Goal: Task Accomplishment & Management: Manage account settings

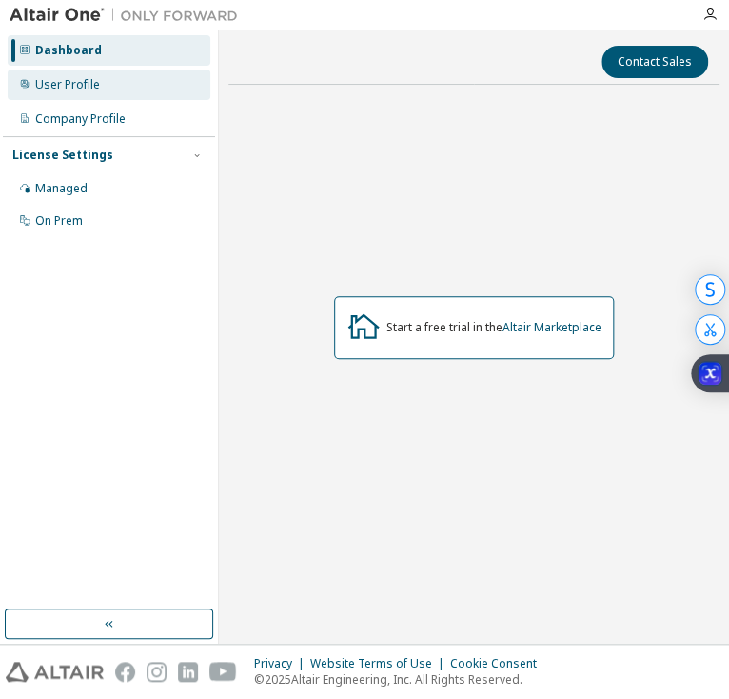
click at [66, 87] on div "User Profile" at bounding box center [67, 84] width 65 height 15
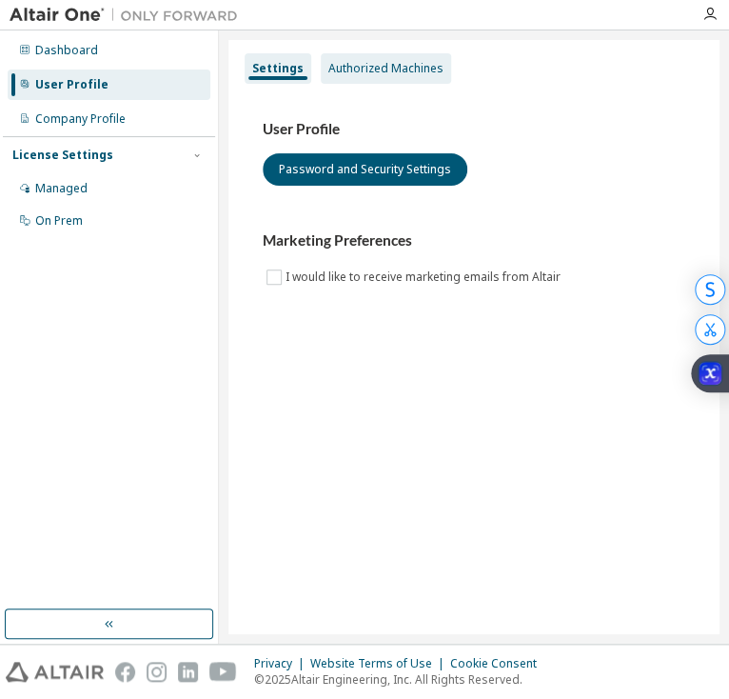
click at [366, 72] on div "Authorized Machines" at bounding box center [385, 68] width 115 height 15
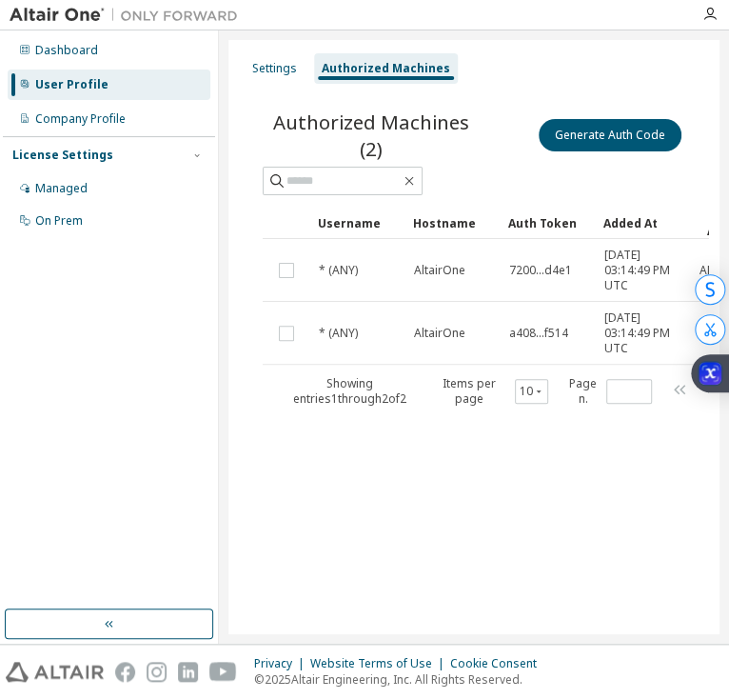
click at [90, 17] on img at bounding box center [129, 15] width 238 height 19
click at [713, 13] on icon "button" at bounding box center [709, 14] width 15 height 15
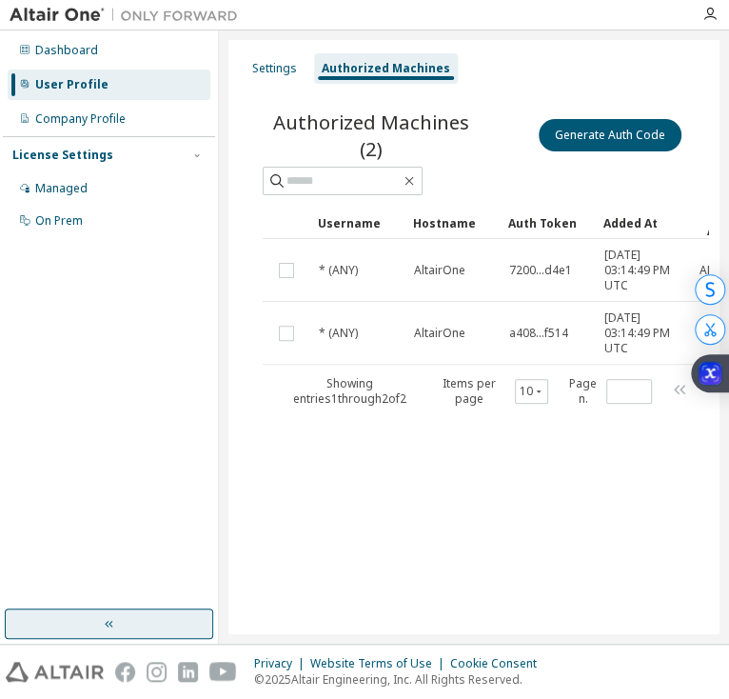
click at [98, 631] on button "button" at bounding box center [109, 623] width 208 height 30
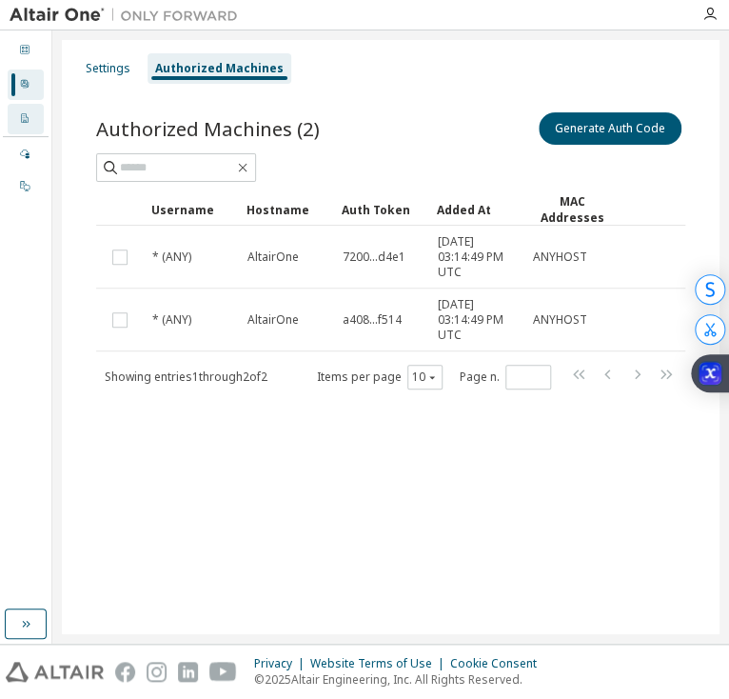
click at [30, 127] on div "Company Profile" at bounding box center [26, 119] width 36 height 30
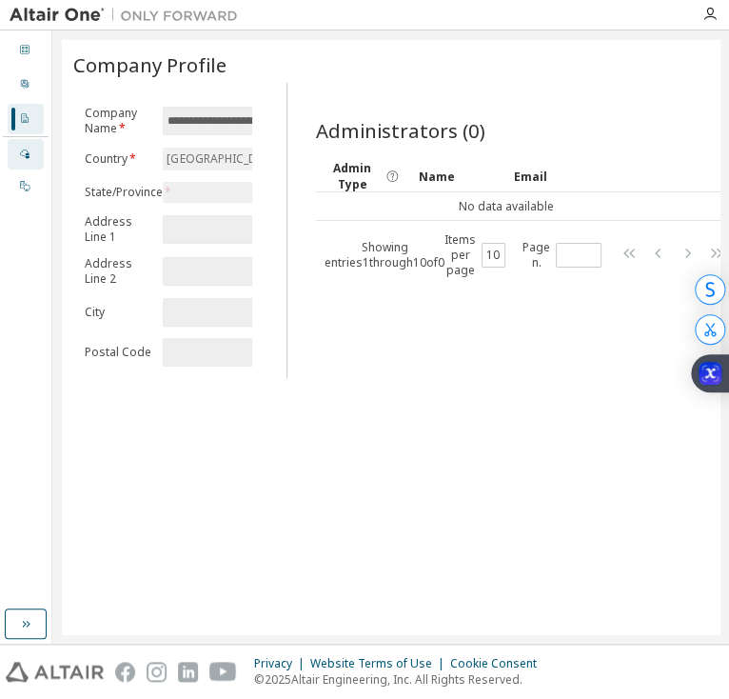
click at [19, 147] on div at bounding box center [24, 154] width 11 height 15
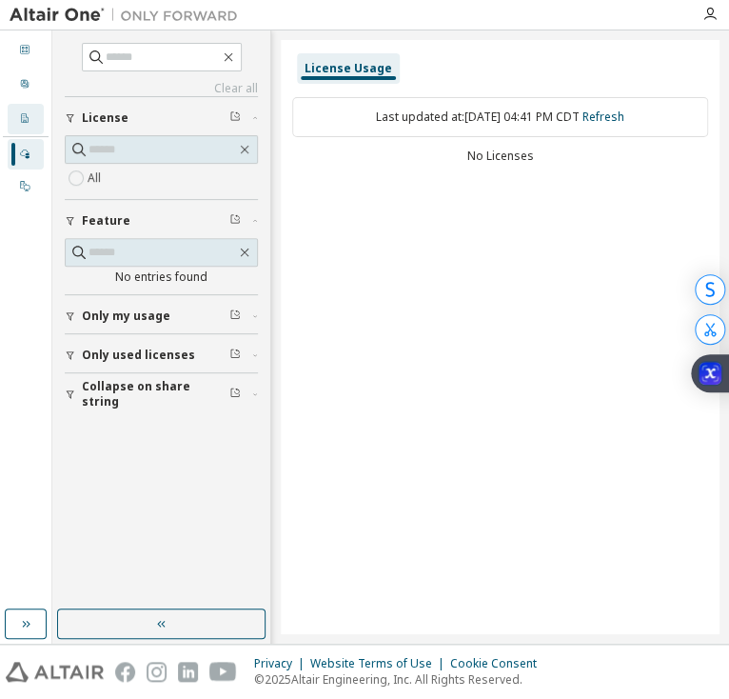
click at [19, 122] on icon at bounding box center [24, 117] width 11 height 11
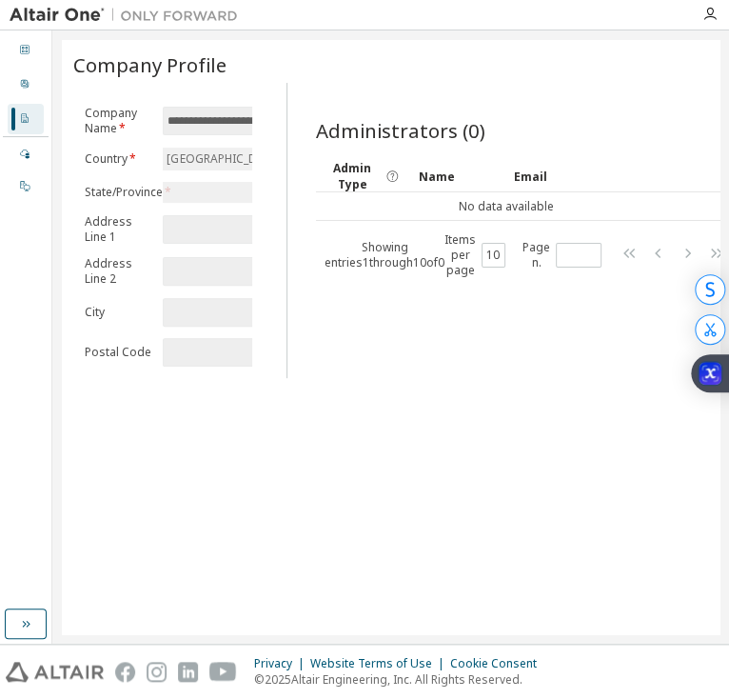
click at [24, 23] on img at bounding box center [129, 15] width 238 height 19
click at [55, 15] on img at bounding box center [129, 15] width 238 height 19
click at [702, 16] on icon "button" at bounding box center [709, 14] width 15 height 15
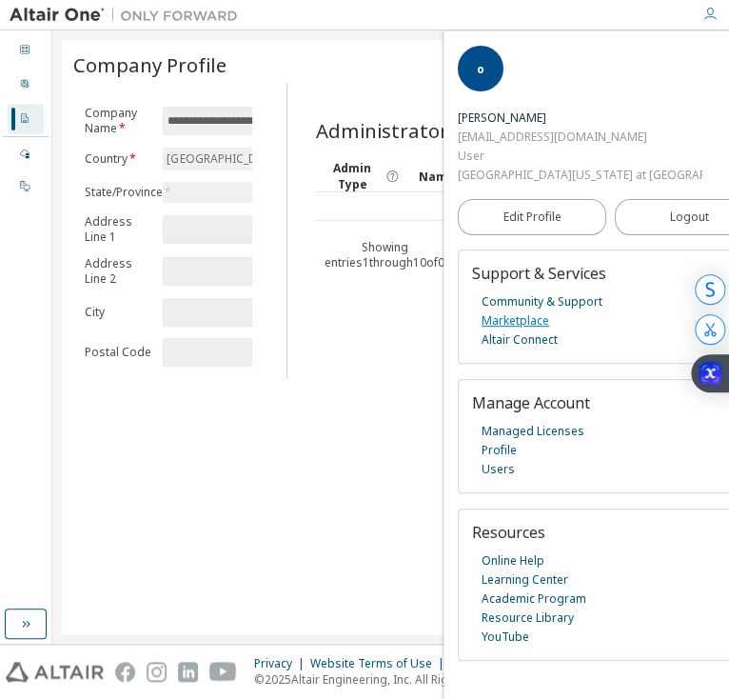
click at [504, 311] on link "Marketplace" at bounding box center [516, 320] width 68 height 19
click at [512, 422] on link "Managed Licenses" at bounding box center [533, 431] width 103 height 19
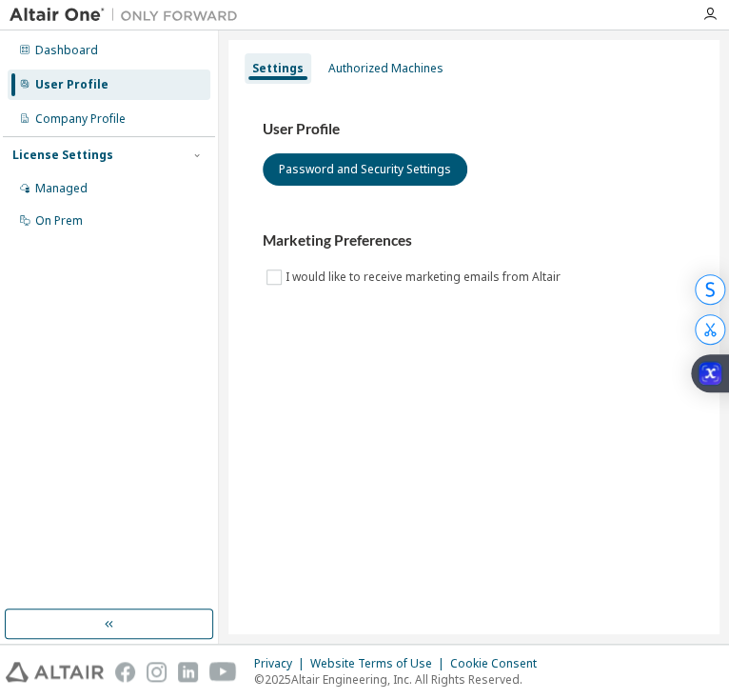
click at [31, 20] on img at bounding box center [129, 15] width 238 height 19
click at [57, 49] on div "Dashboard" at bounding box center [66, 50] width 63 height 15
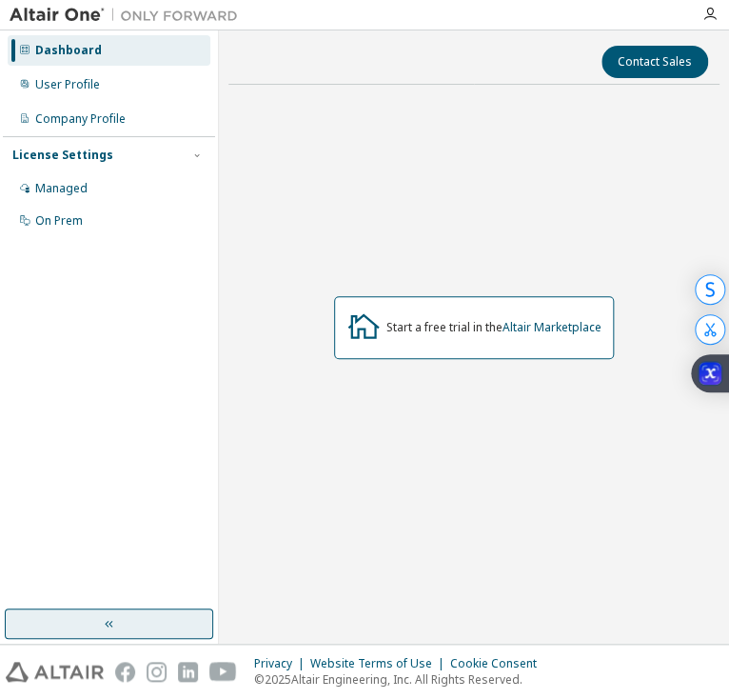
click at [97, 610] on button "button" at bounding box center [109, 623] width 208 height 30
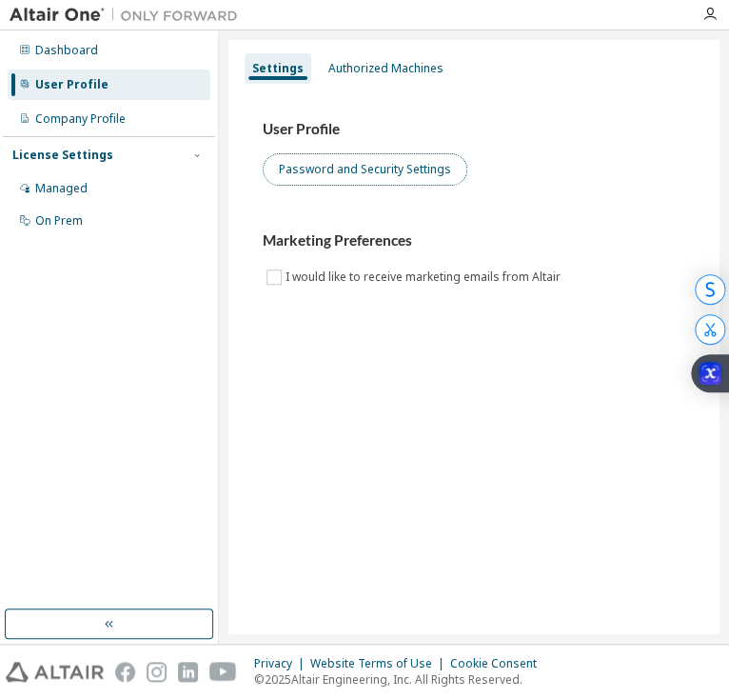
click at [303, 180] on button "Password and Security Settings" at bounding box center [365, 169] width 205 height 32
